Goal: Information Seeking & Learning: Learn about a topic

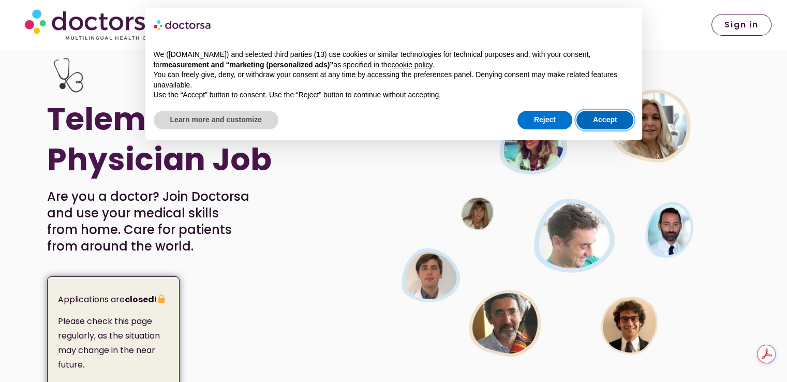
click at [598, 120] on button "Accept" at bounding box center [604, 120] width 57 height 19
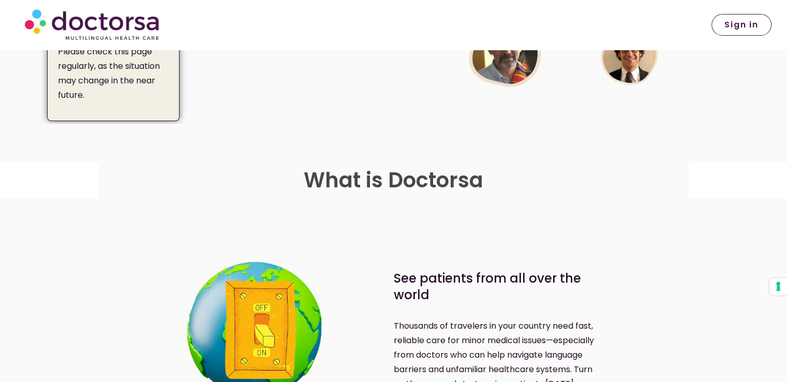
scroll to position [414, 0]
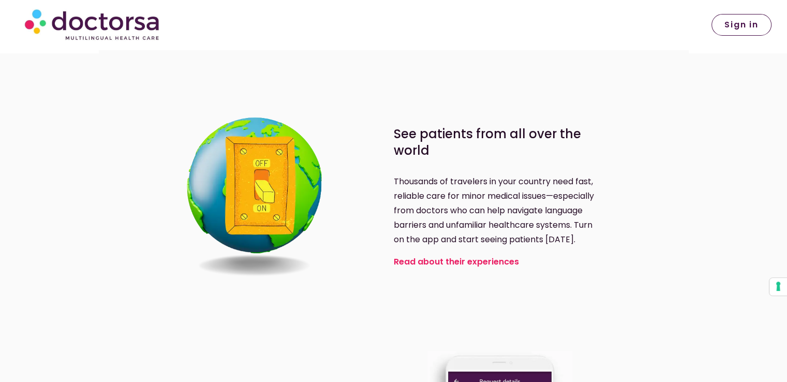
click at [786, 81] on section "See patients from all over the world Thousands of travelers in your country nee…" at bounding box center [393, 196] width 787 height 287
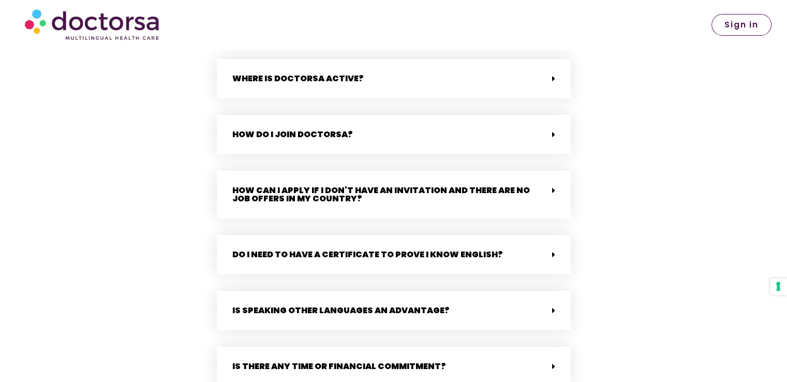
scroll to position [2244, 0]
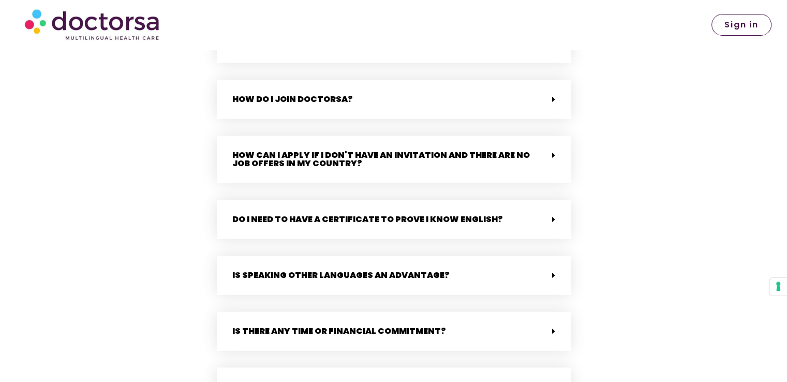
click at [528, 94] on div "How do I join Doctorsa?" at bounding box center [394, 99] width 354 height 39
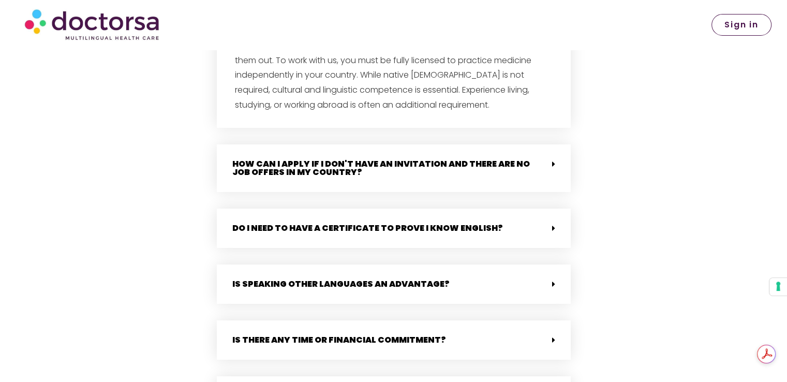
scroll to position [0, 0]
click at [535, 171] on div "How can I apply if I don't have an invitation and there are no job offers in my…" at bounding box center [394, 168] width 354 height 48
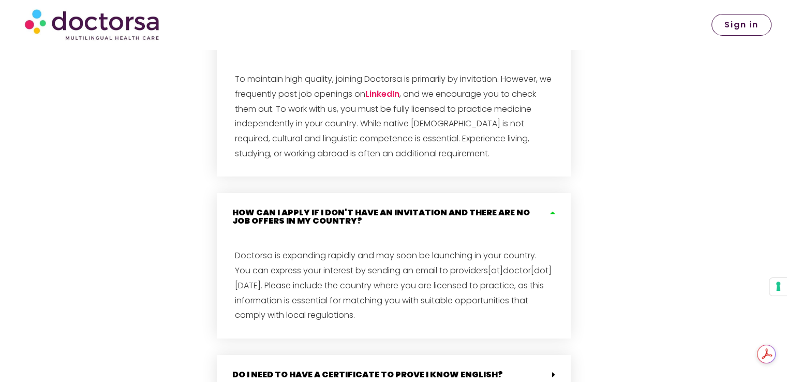
scroll to position [2303, 0]
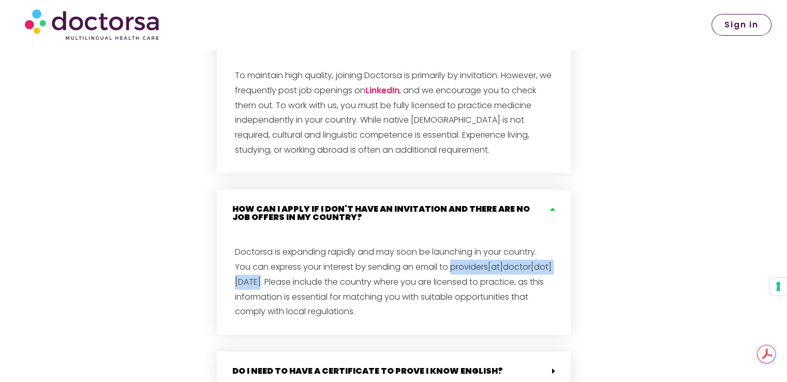
drag, startPoint x: 360, startPoint y: 274, endPoint x: 222, endPoint y: 275, distance: 138.1
click at [222, 275] on div "Doctorsa is expanding rapidly and may soon be launching in your country. You ca…" at bounding box center [394, 285] width 354 height 97
copy p "providers[at]doctor[dot][DATE]."
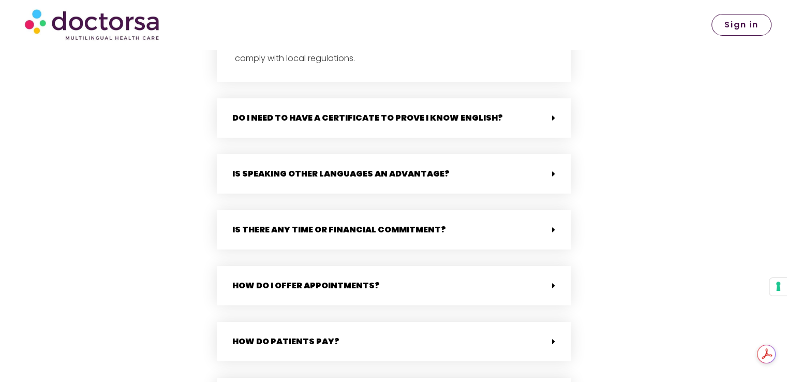
scroll to position [2561, 0]
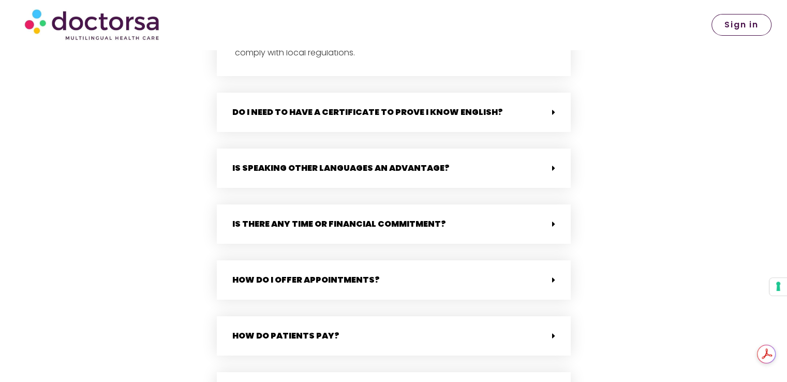
click at [561, 102] on div "Do I need to have a certificate to prove I know English?" at bounding box center [394, 112] width 354 height 39
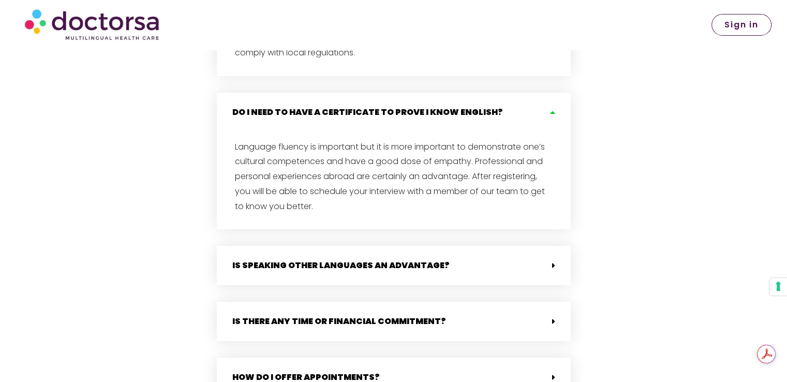
click at [561, 102] on div "Do I need to have a certificate to prove I know English?" at bounding box center [394, 112] width 354 height 39
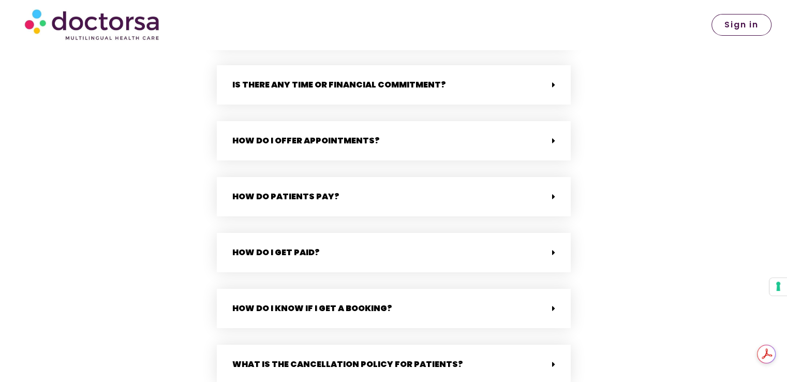
scroll to position [2717, 0]
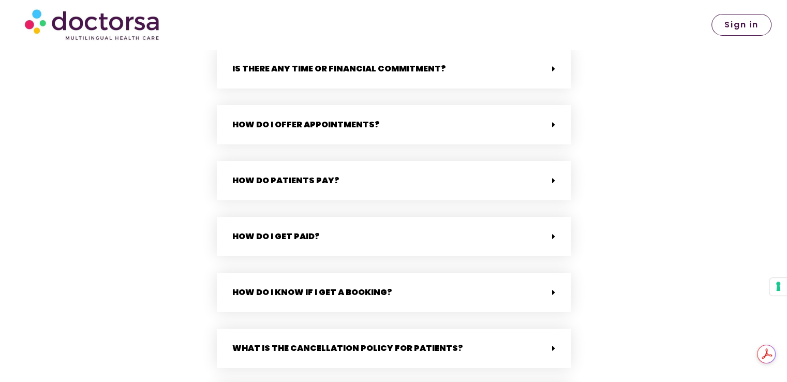
click at [555, 230] on div "How do I get paid?" at bounding box center [394, 236] width 354 height 39
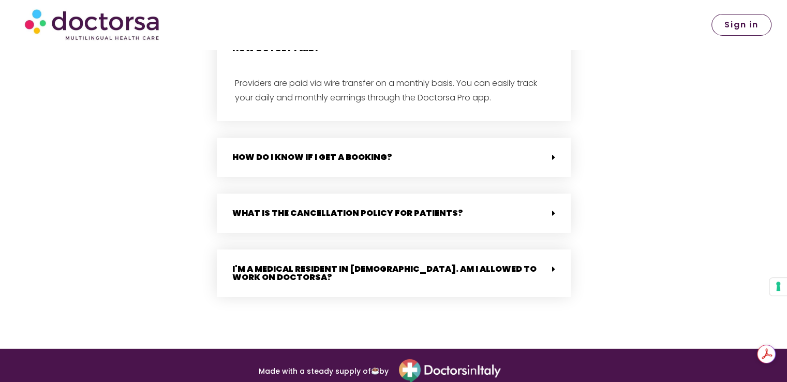
scroll to position [2938, 0]
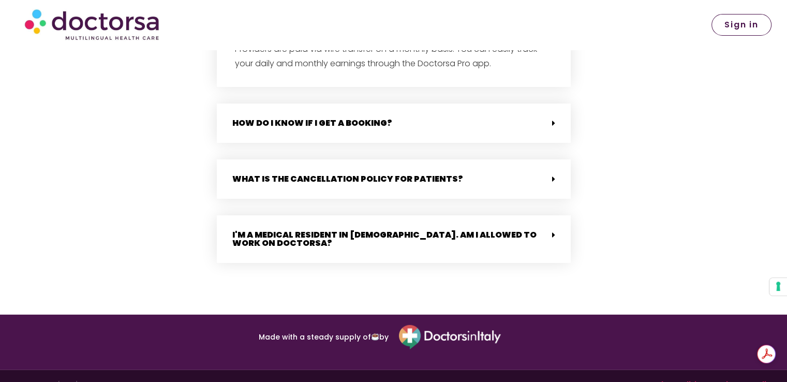
click at [559, 232] on div "I'm a medical resident in [DEMOGRAPHIC_DATA]. Am I allowed to work on Doctorsa?" at bounding box center [394, 239] width 354 height 48
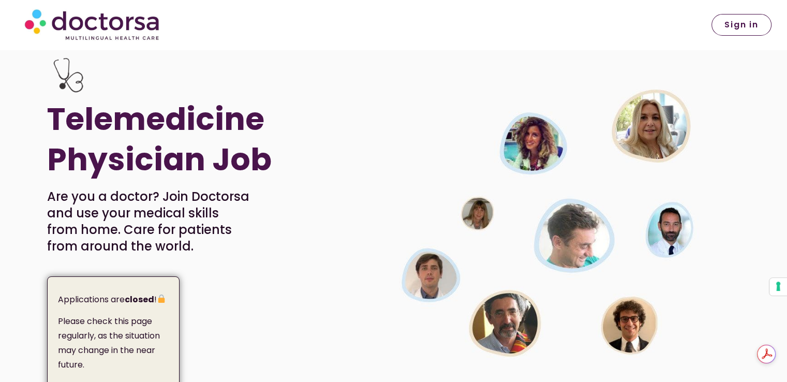
scroll to position [0, 0]
